Goal: Find specific page/section: Find specific page/section

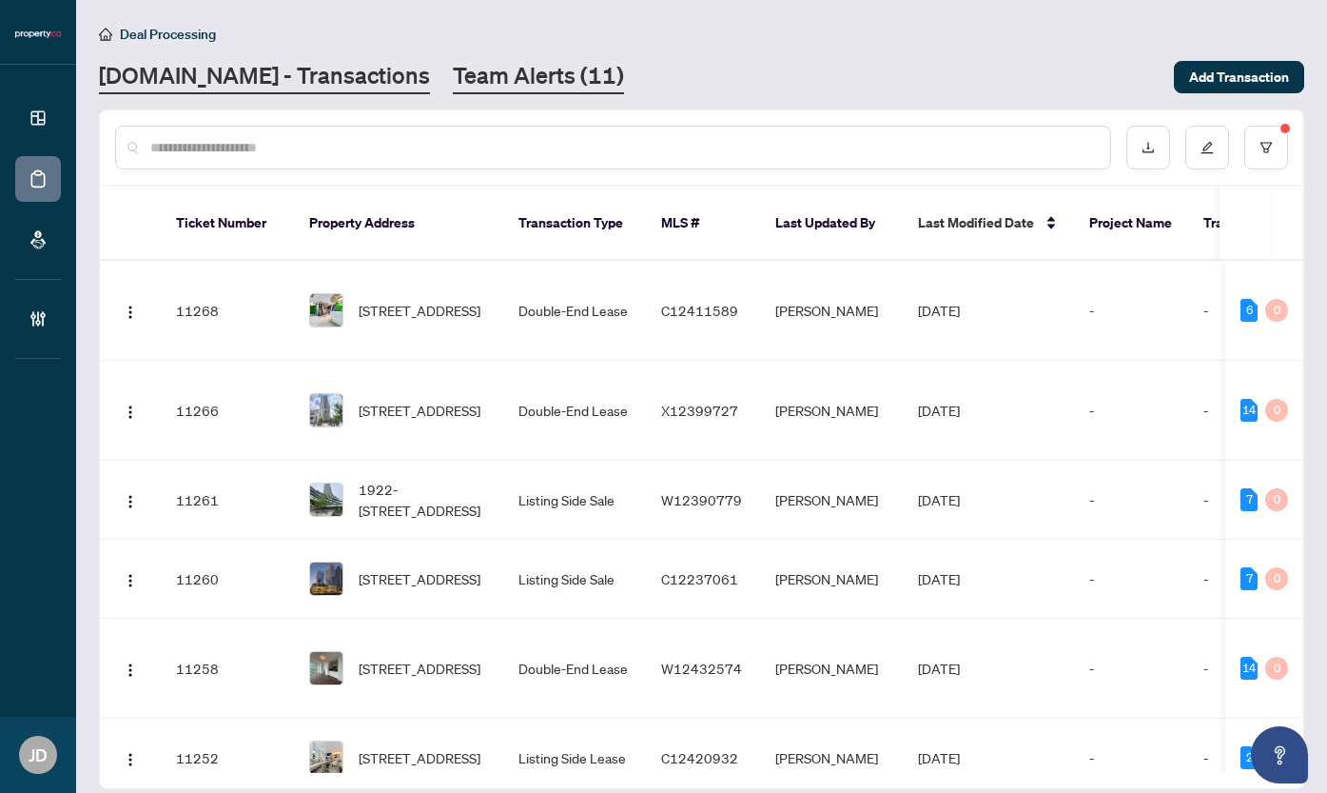
click at [470, 68] on link "Team Alerts (11)" at bounding box center [538, 77] width 171 height 34
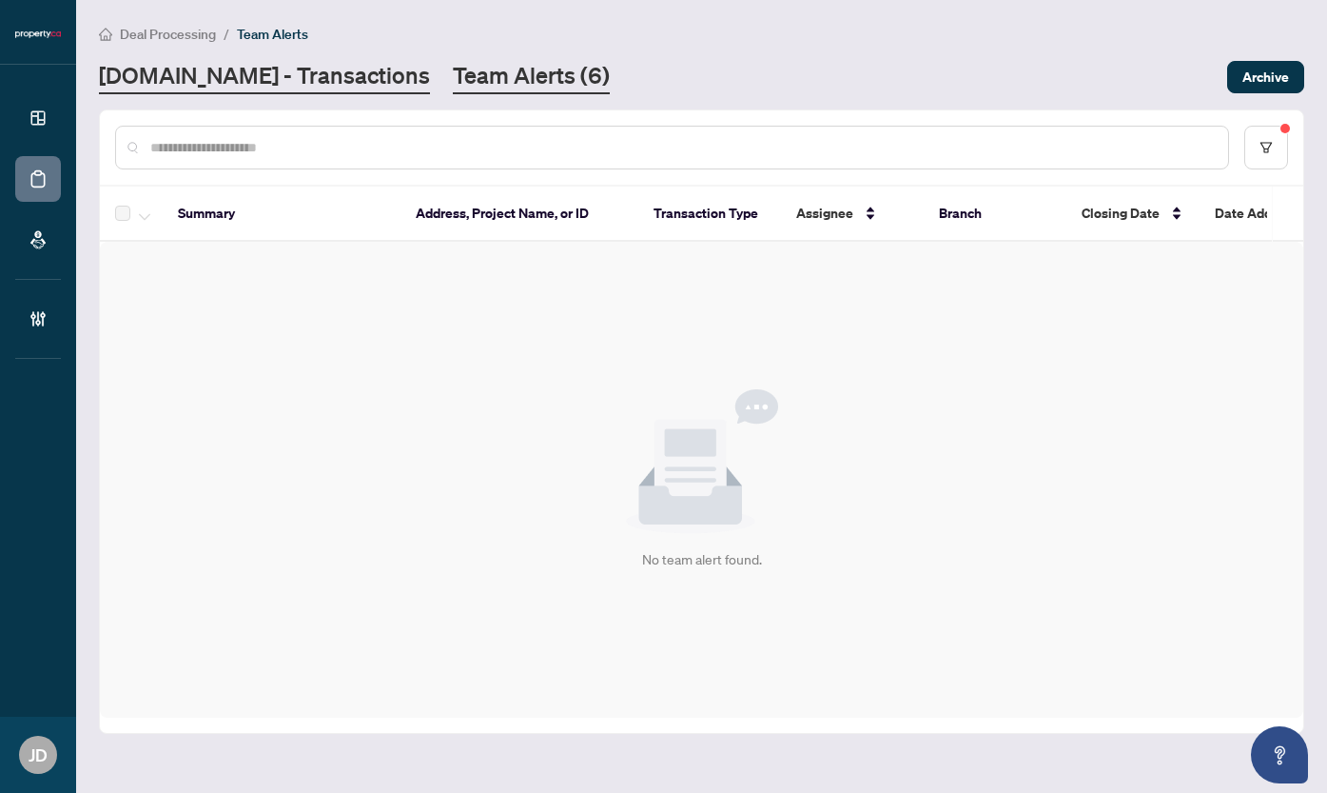
click at [274, 82] on link "[DOMAIN_NAME] - Transactions" at bounding box center [264, 77] width 331 height 34
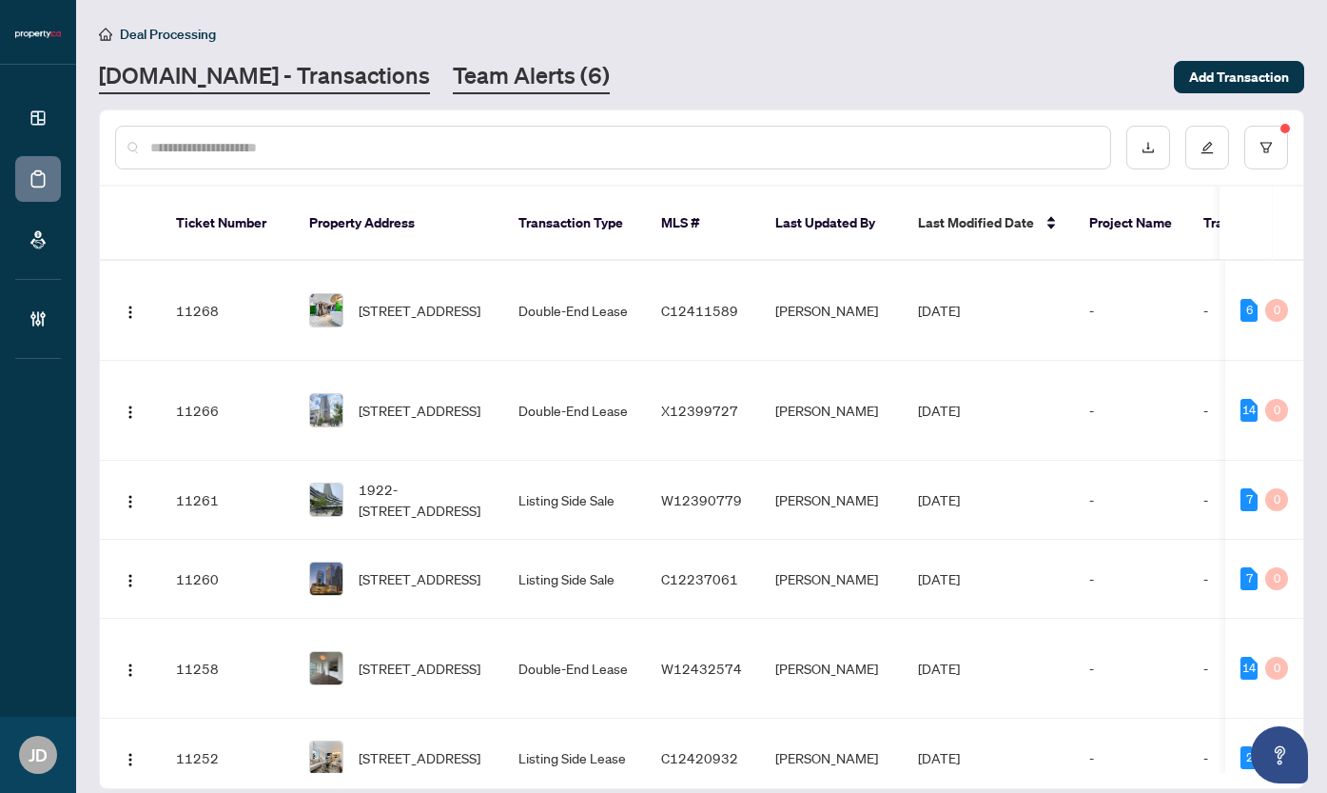
click at [457, 73] on link "Team Alerts (6)" at bounding box center [531, 77] width 157 height 34
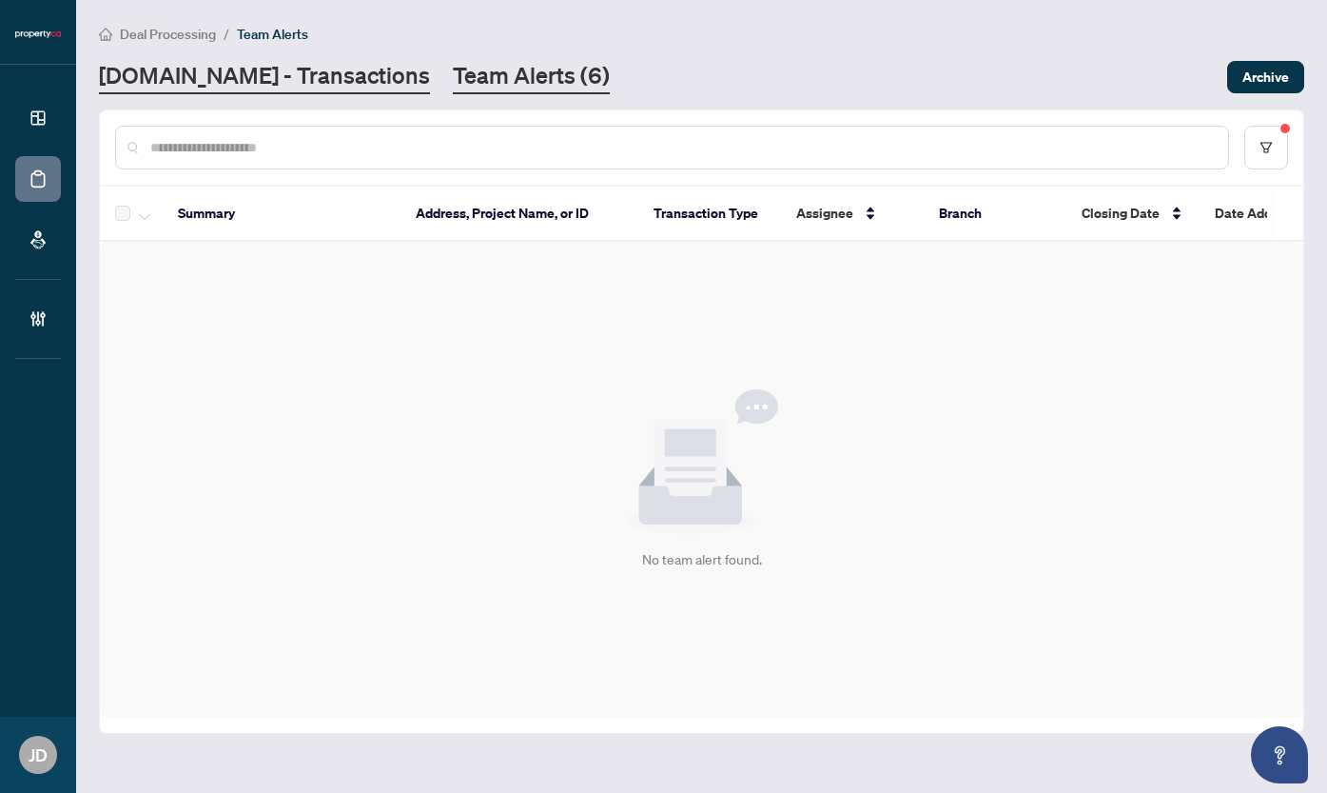
click at [287, 79] on link "[DOMAIN_NAME] - Transactions" at bounding box center [264, 77] width 331 height 34
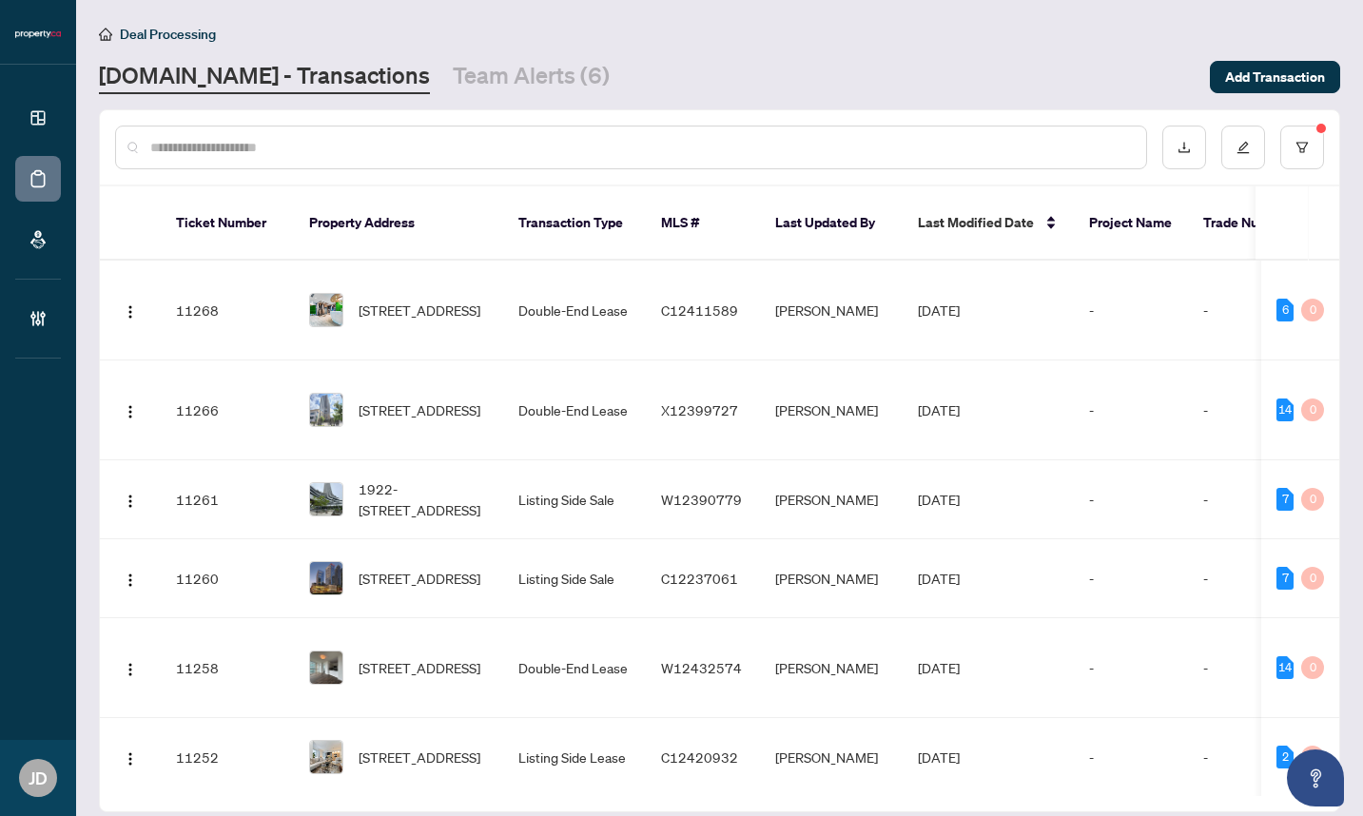
click at [1326, 150] on main "Deal Processing [DOMAIN_NAME] - Transactions Team Alerts (6) Add Transaction Ti…" at bounding box center [719, 408] width 1287 height 816
drag, startPoint x: 431, startPoint y: 83, endPoint x: 331, endPoint y: 100, distance: 101.4
click at [453, 83] on link "Team Alerts (6)" at bounding box center [531, 77] width 157 height 34
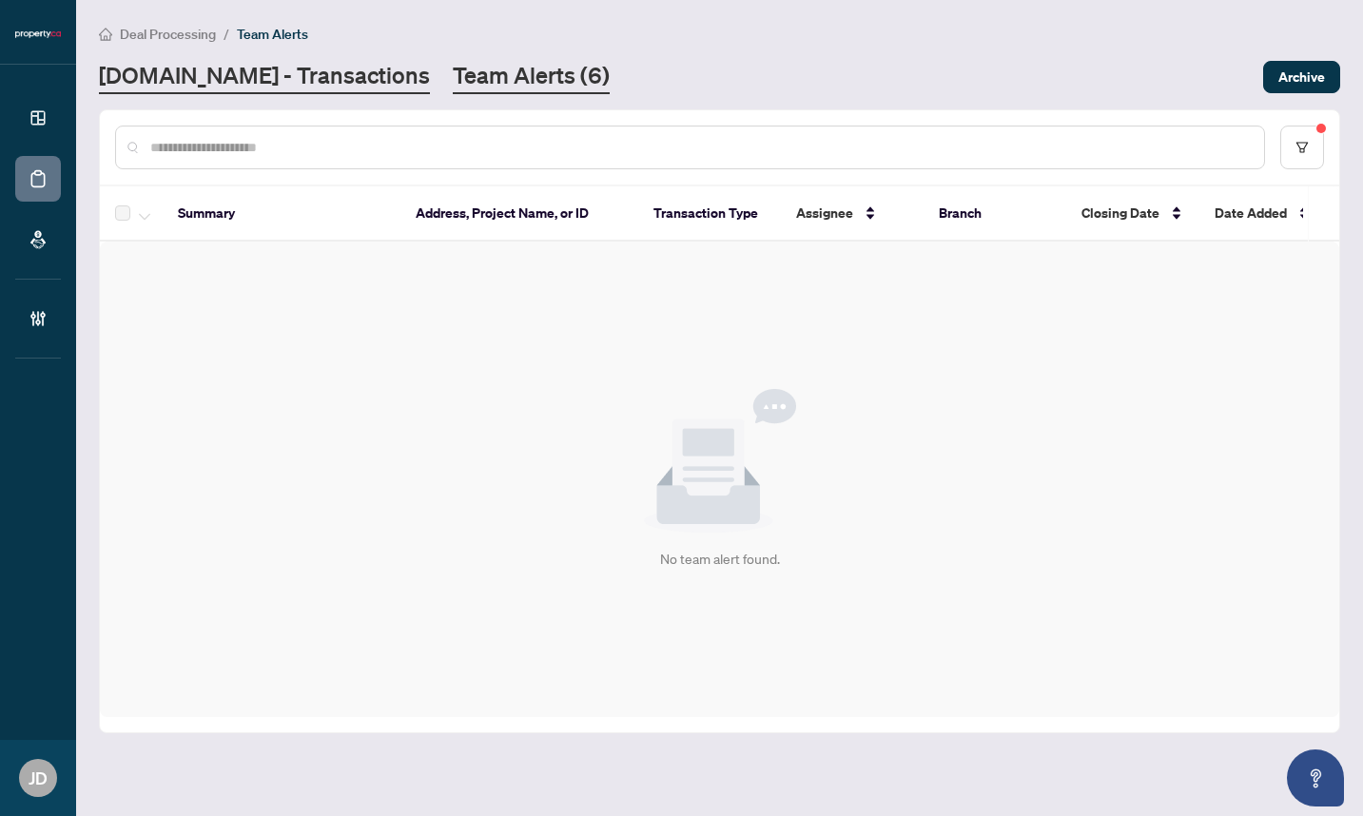
click at [299, 79] on link "[DOMAIN_NAME] - Transactions" at bounding box center [264, 77] width 331 height 34
